Goal: Book appointment/travel/reservation

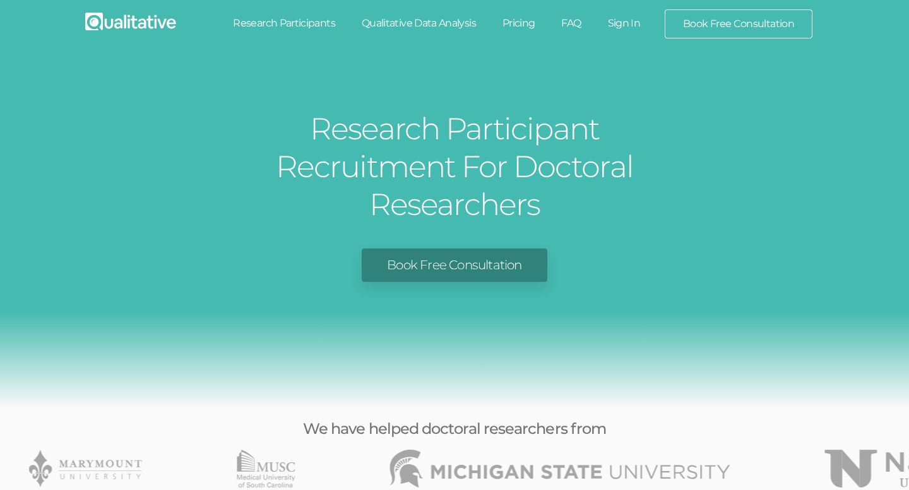
click at [280, 20] on link "Research Participants" at bounding box center [284, 23] width 129 height 28
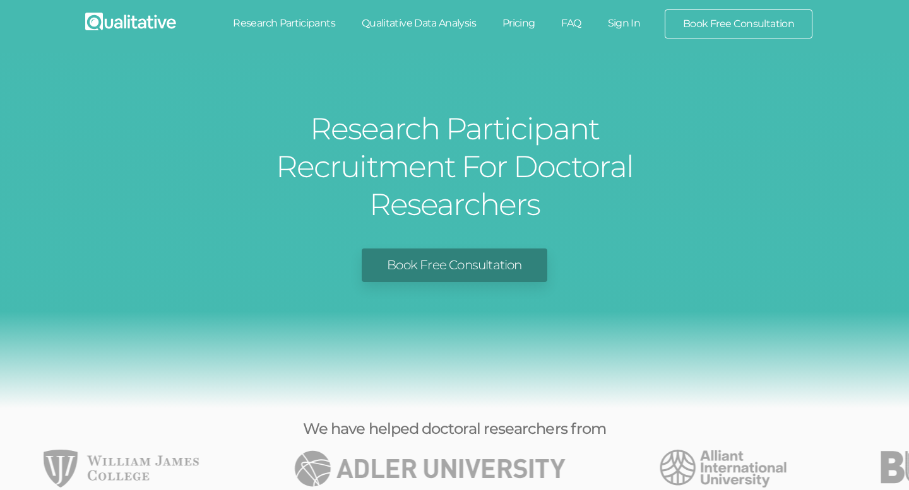
click at [431, 249] on link "Book Free Consultation" at bounding box center [454, 265] width 185 height 33
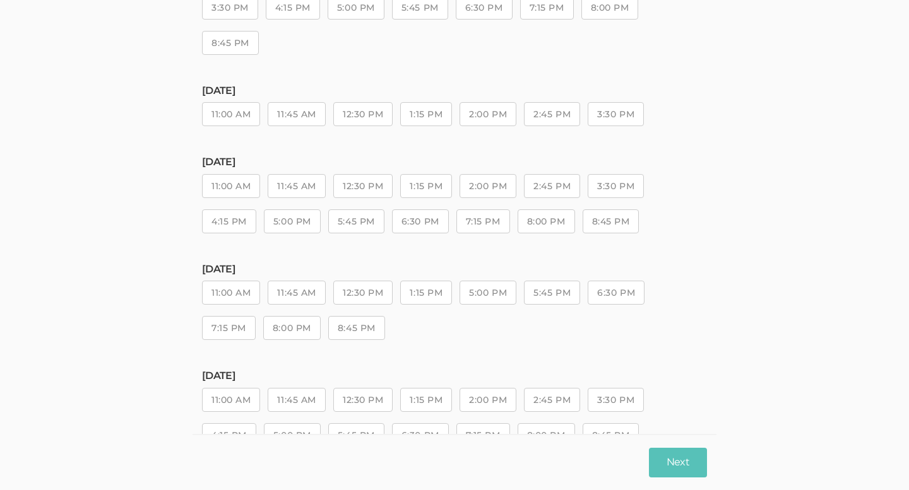
scroll to position [210, 0]
